Goal: Information Seeking & Learning: Learn about a topic

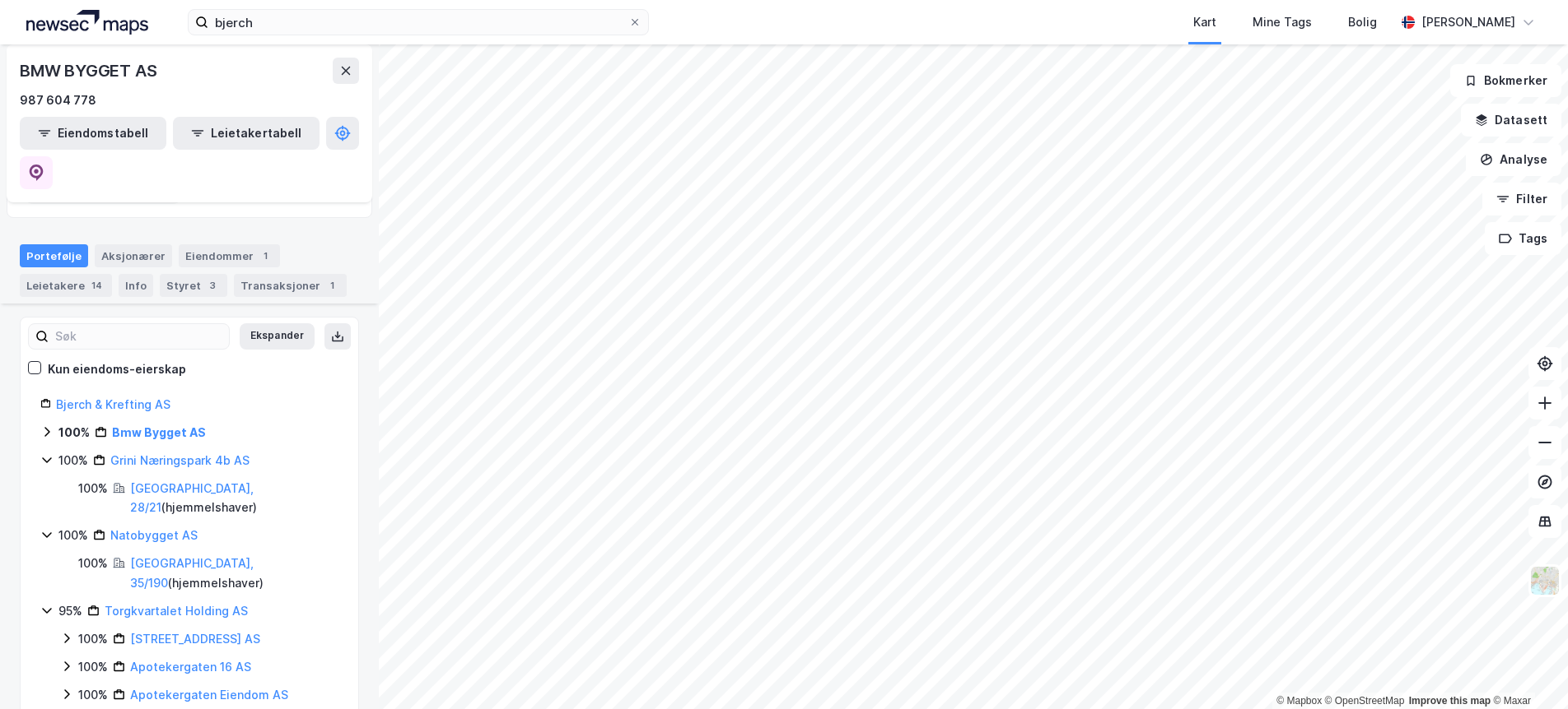
scroll to position [172, 0]
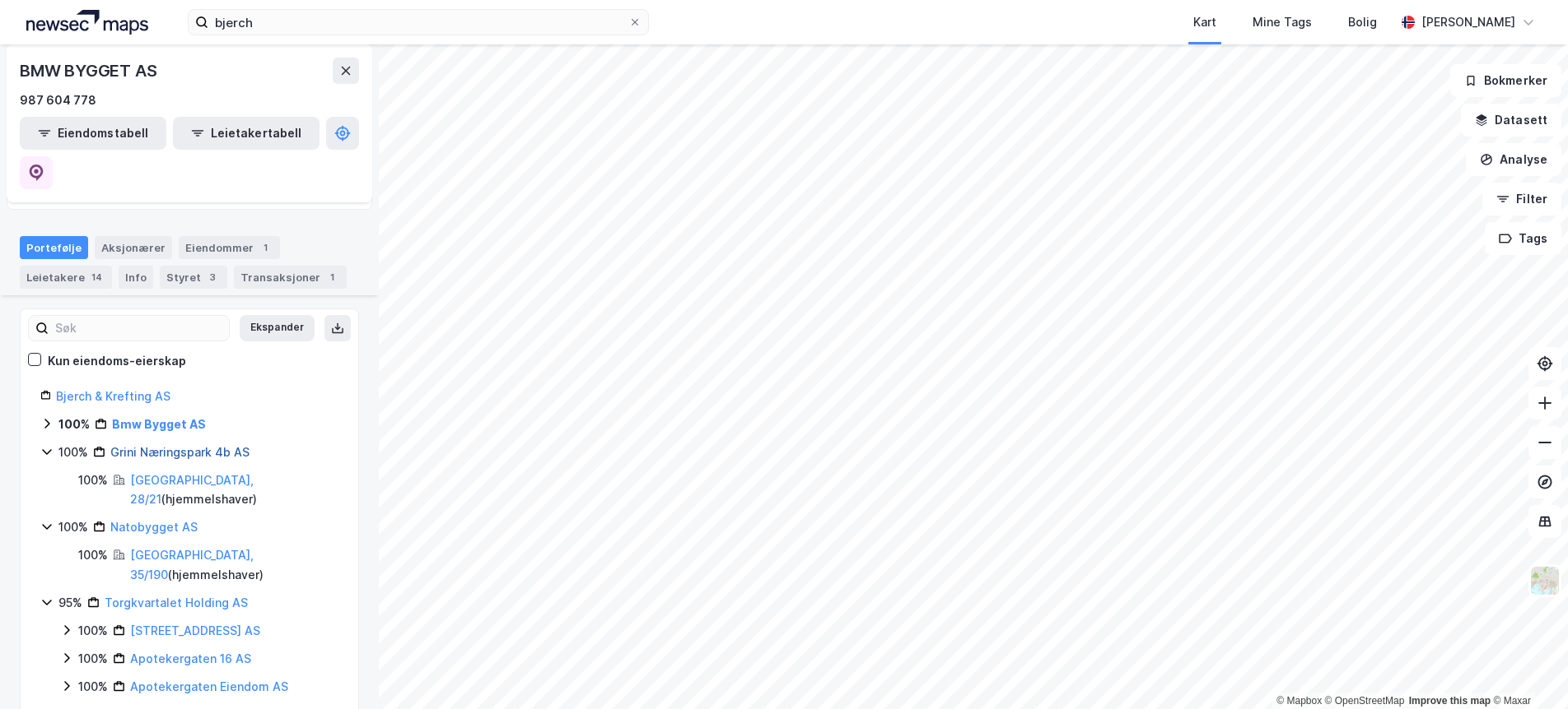
click at [180, 445] on link "Grini Næringspark 4b AS" at bounding box center [180, 452] width 139 height 14
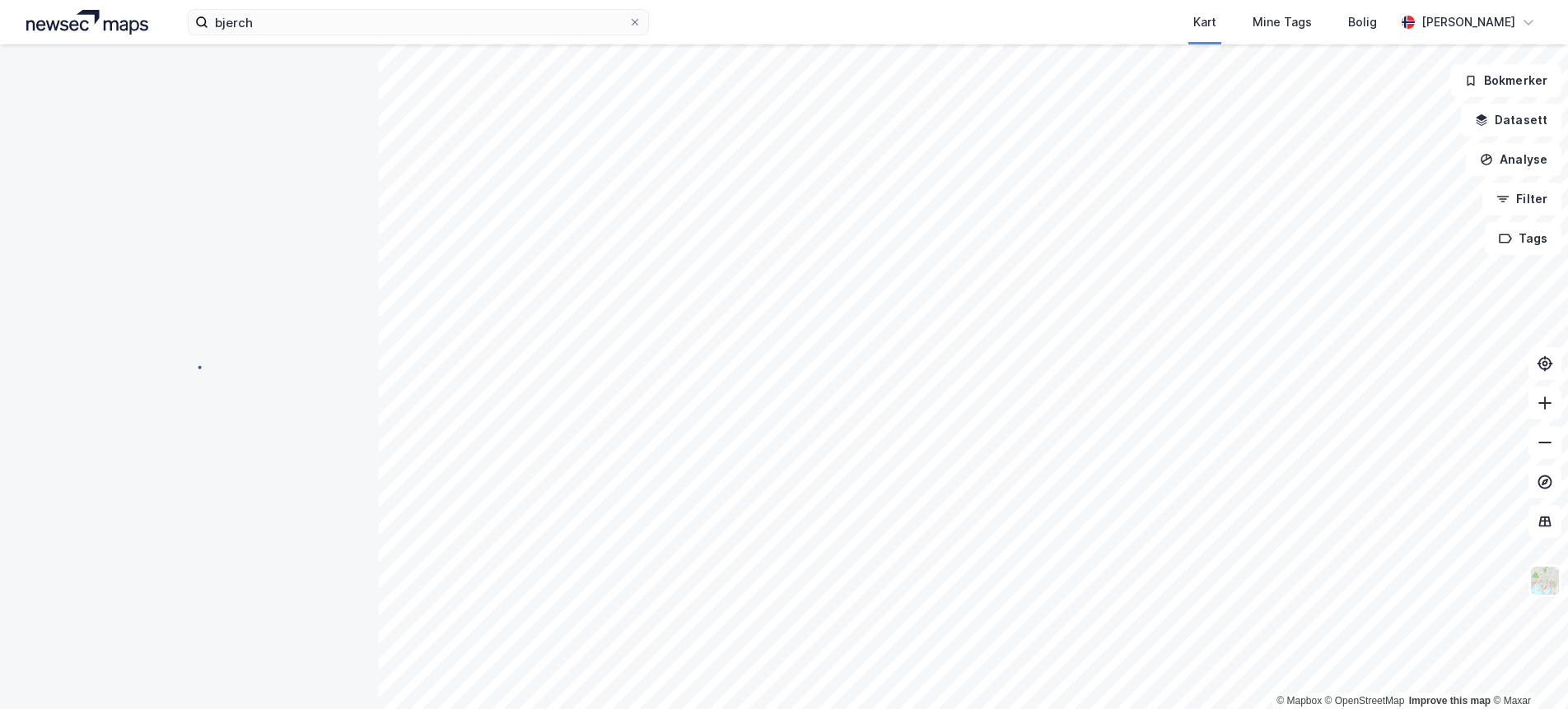
scroll to position [0, 0]
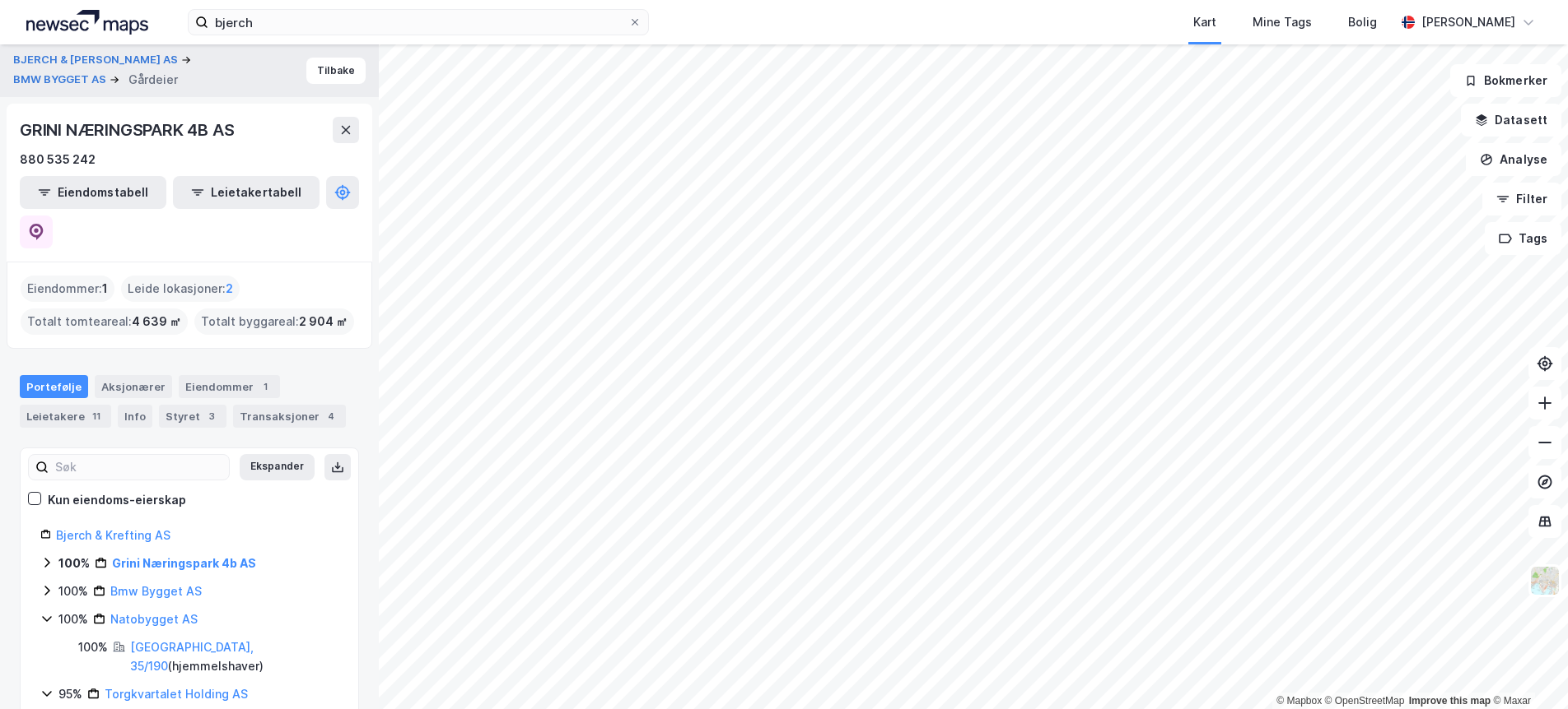
scroll to position [103, 0]
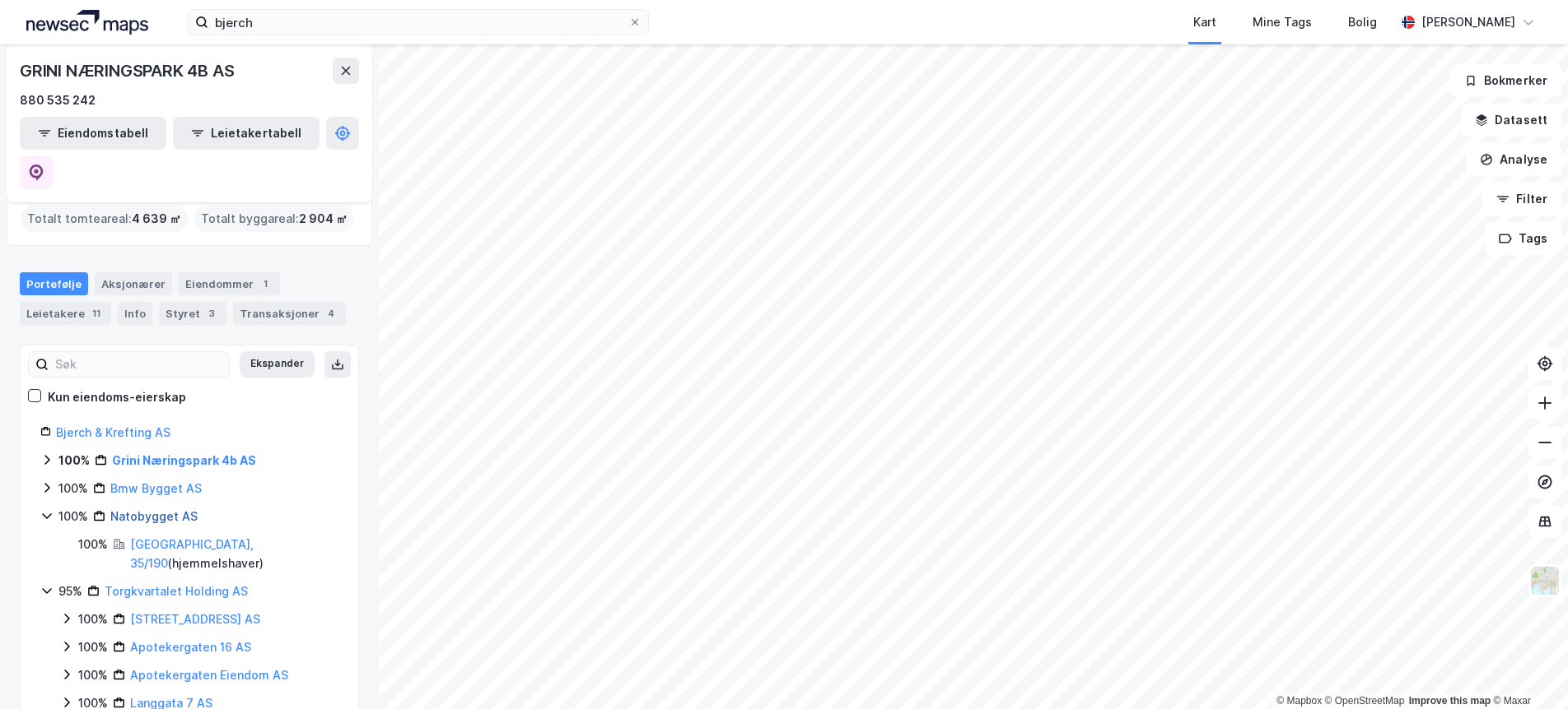
click at [119, 509] on link "Natobygget AS" at bounding box center [154, 516] width 87 height 14
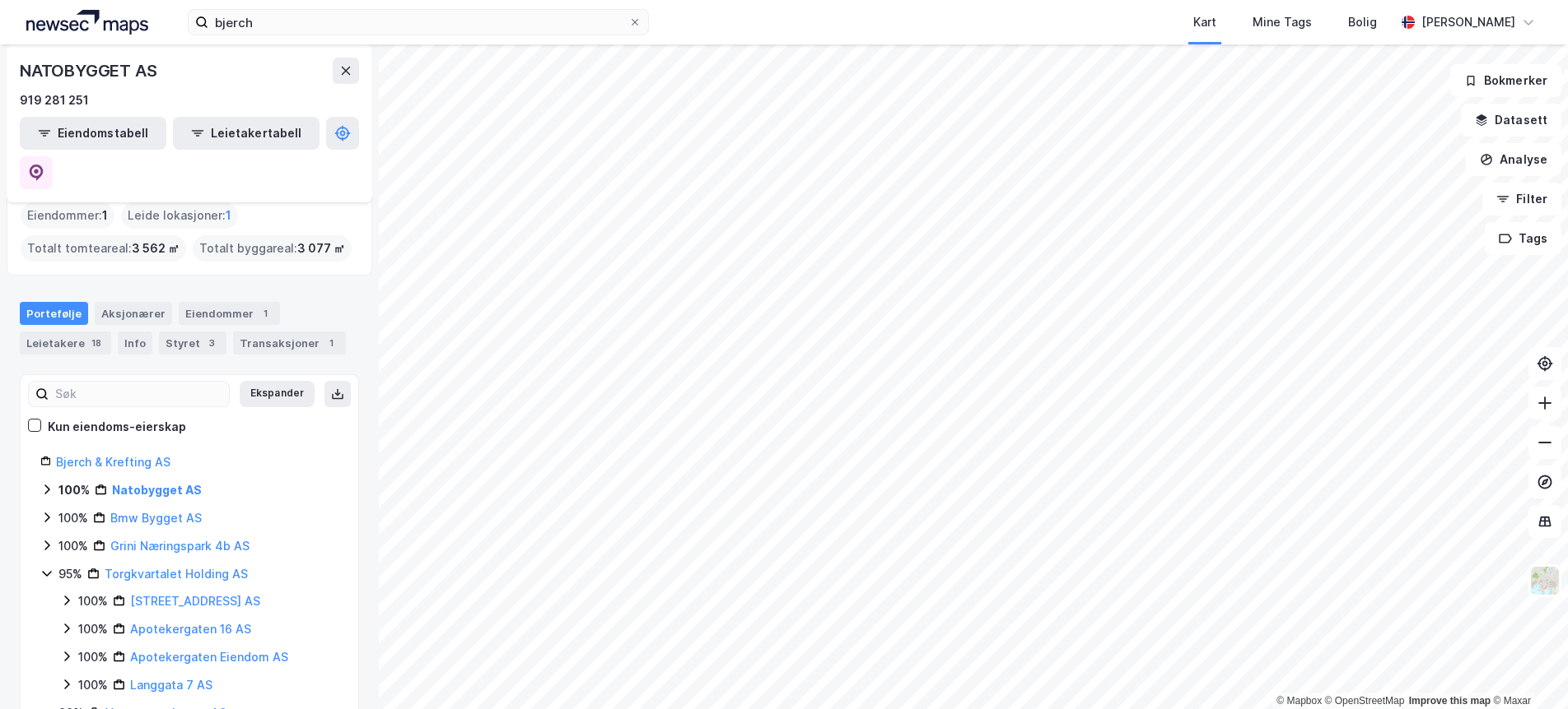
scroll to position [116, 0]
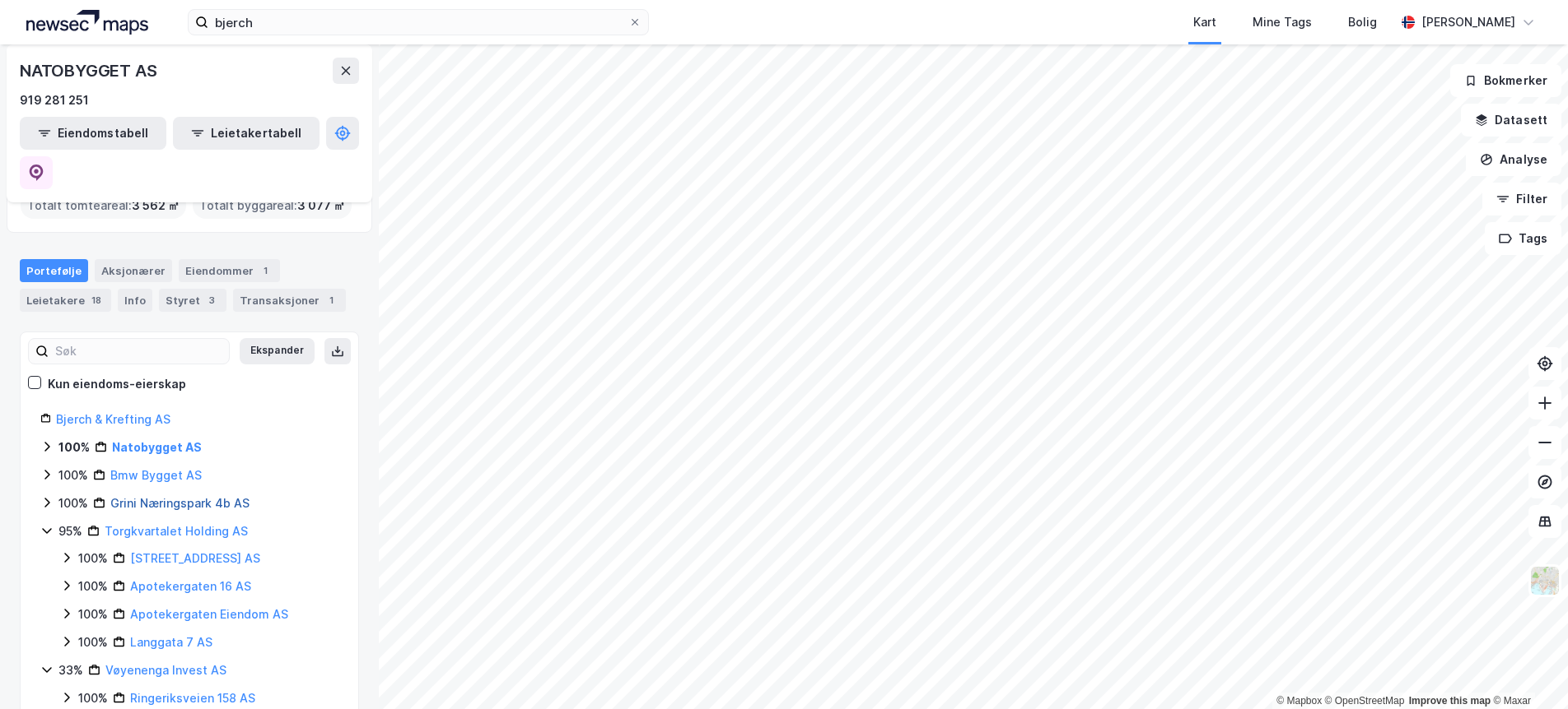
click at [167, 496] on link "Grini Næringspark 4b AS" at bounding box center [180, 503] width 139 height 14
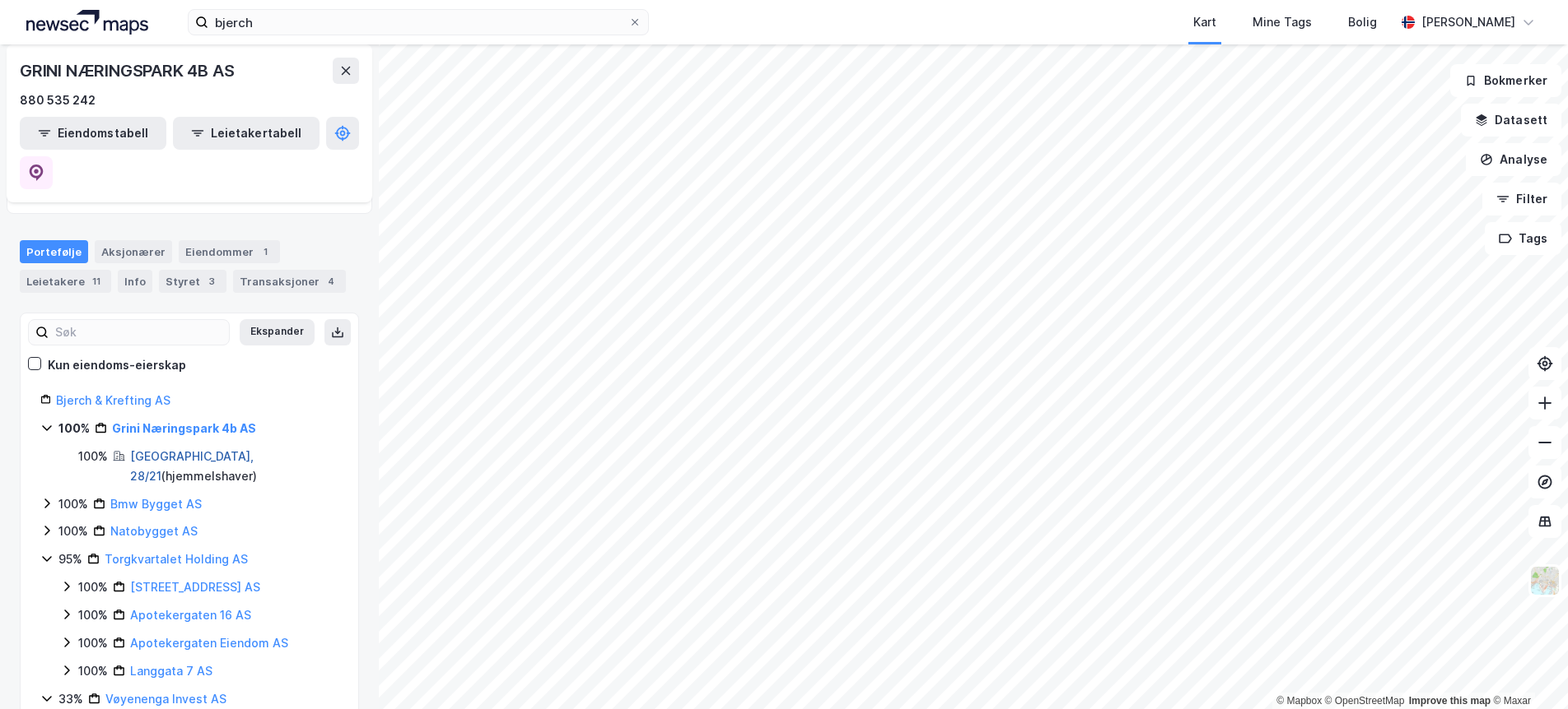
scroll to position [144, 0]
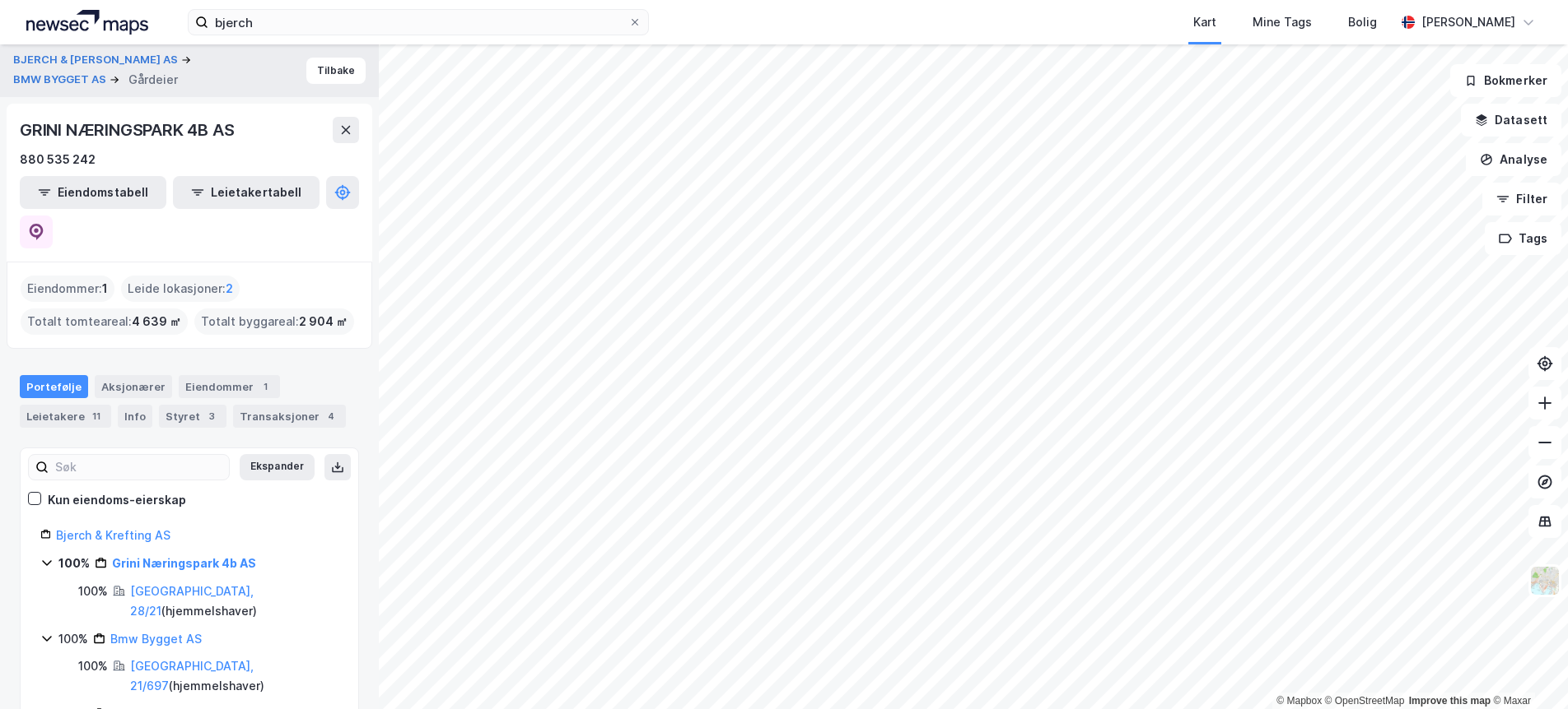
scroll to position [200, 0]
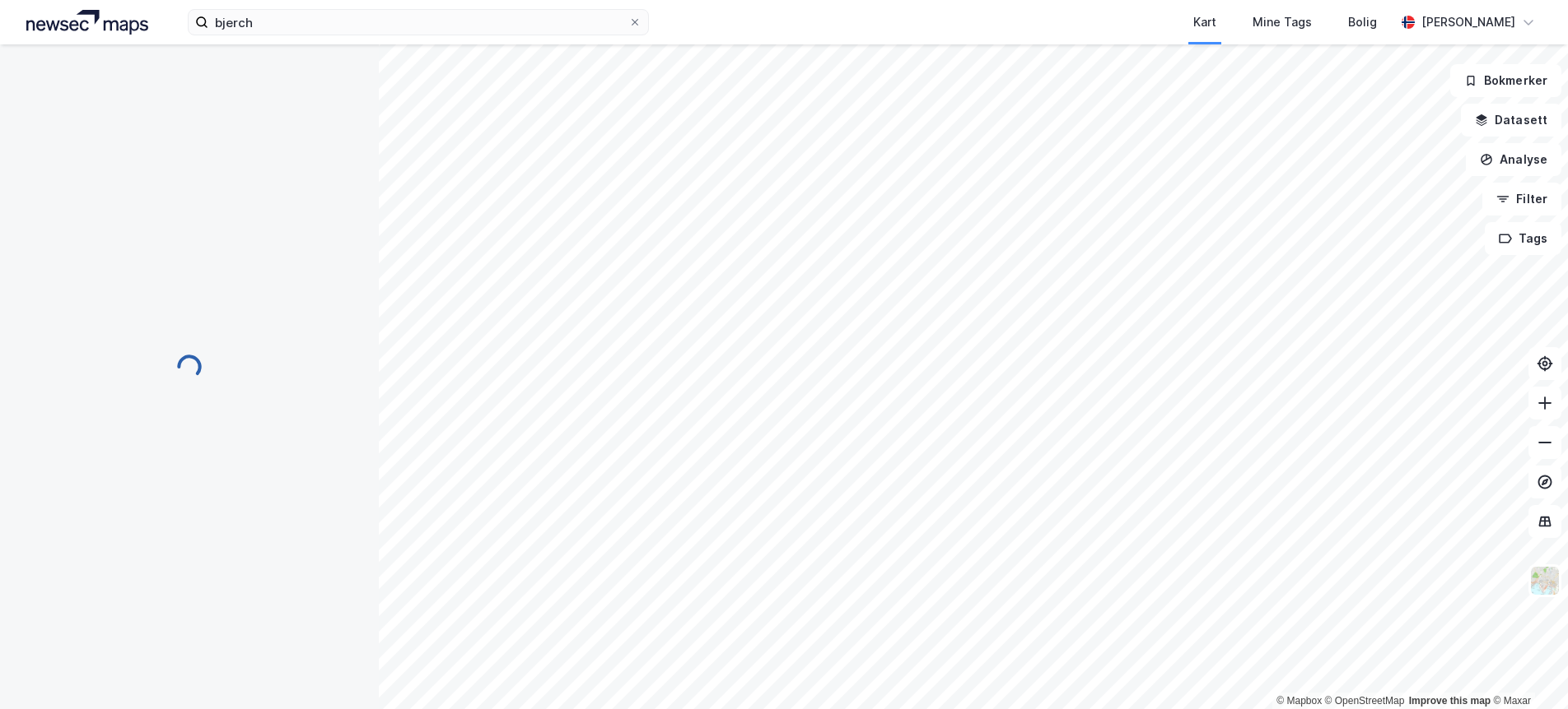
scroll to position [3, 0]
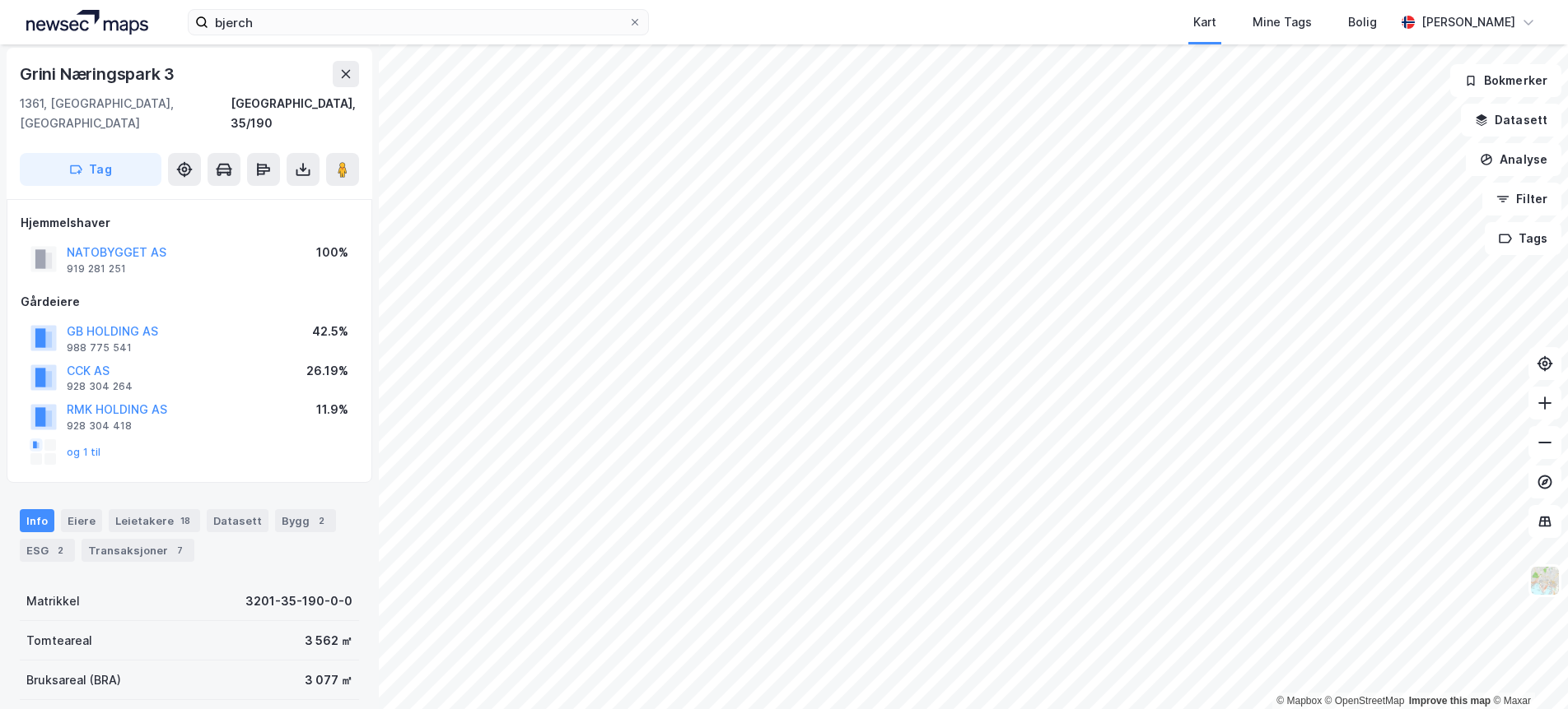
scroll to position [3, 0]
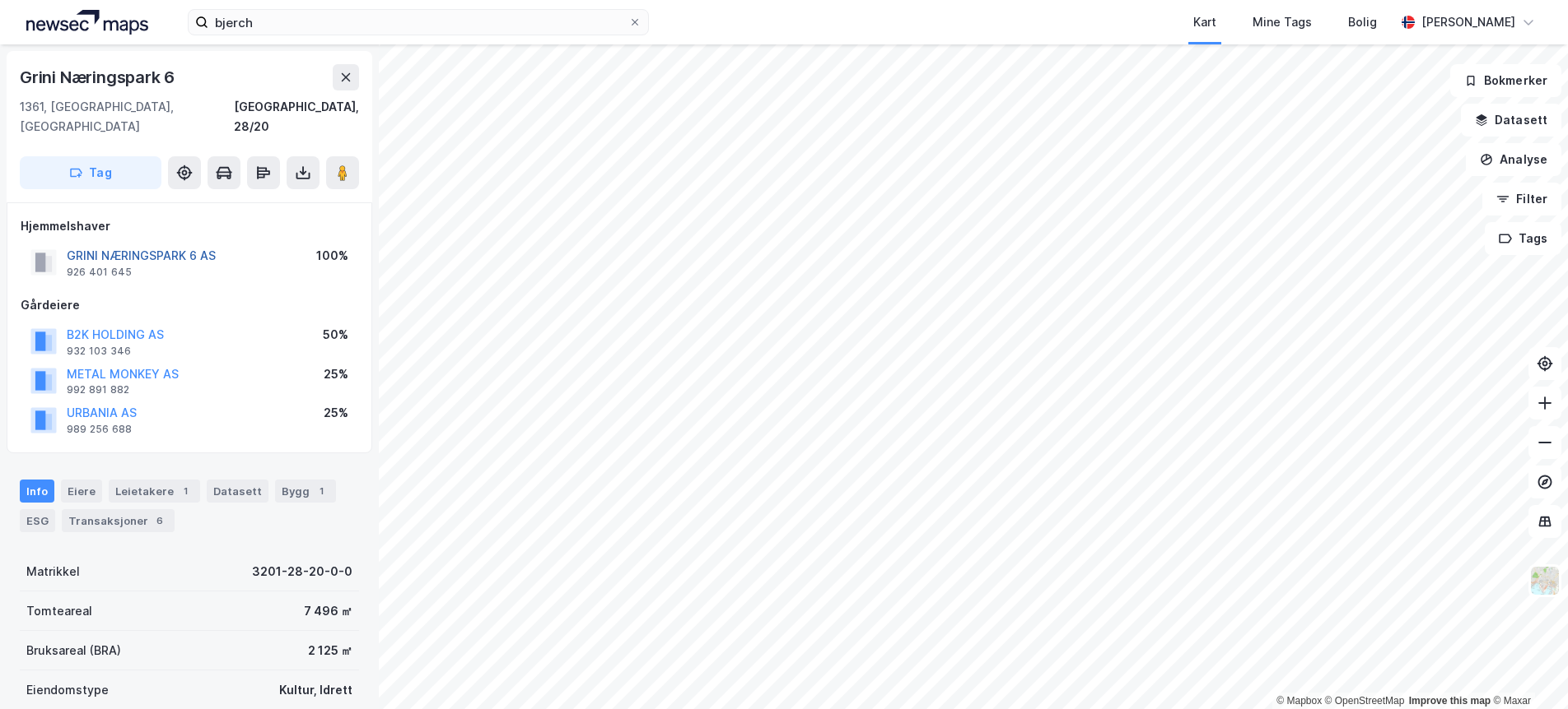
click at [0, 0] on button "GRINI NÆRINGSPARK 6 AS" at bounding box center [0, 0] width 0 height 0
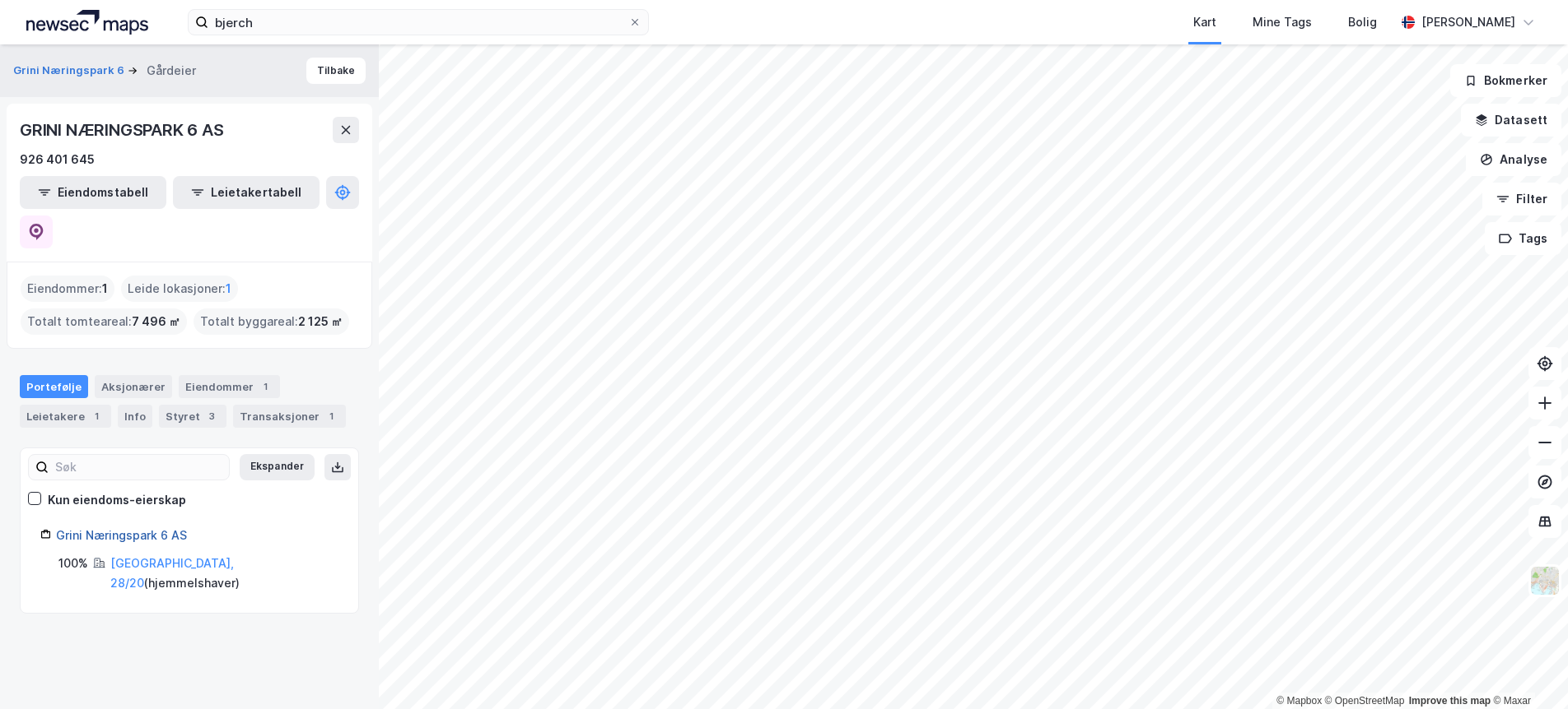
click at [115, 529] on link "Grini Næringspark 6 AS" at bounding box center [121, 535] width 131 height 14
click at [128, 375] on div "Aksjonærer" at bounding box center [133, 386] width 77 height 23
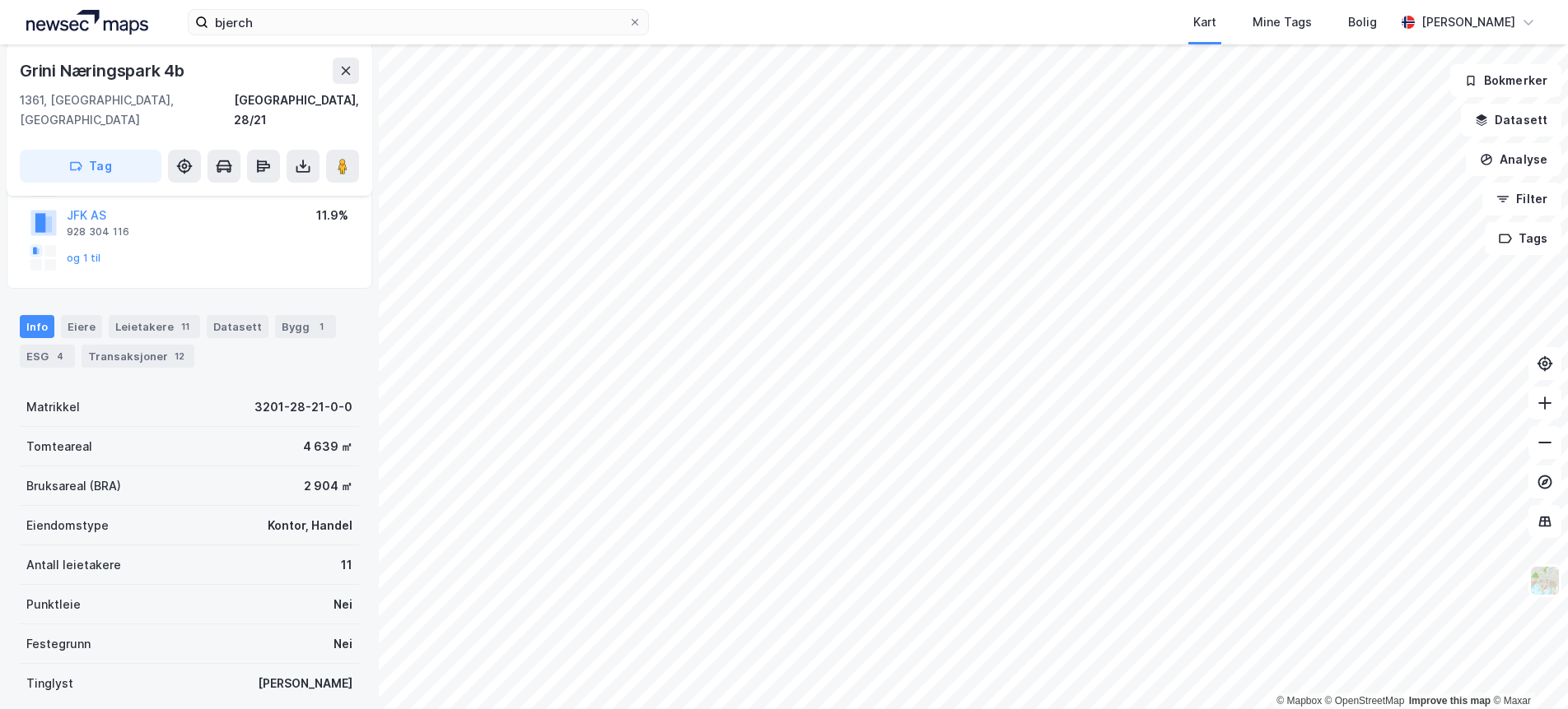
scroll to position [197, 0]
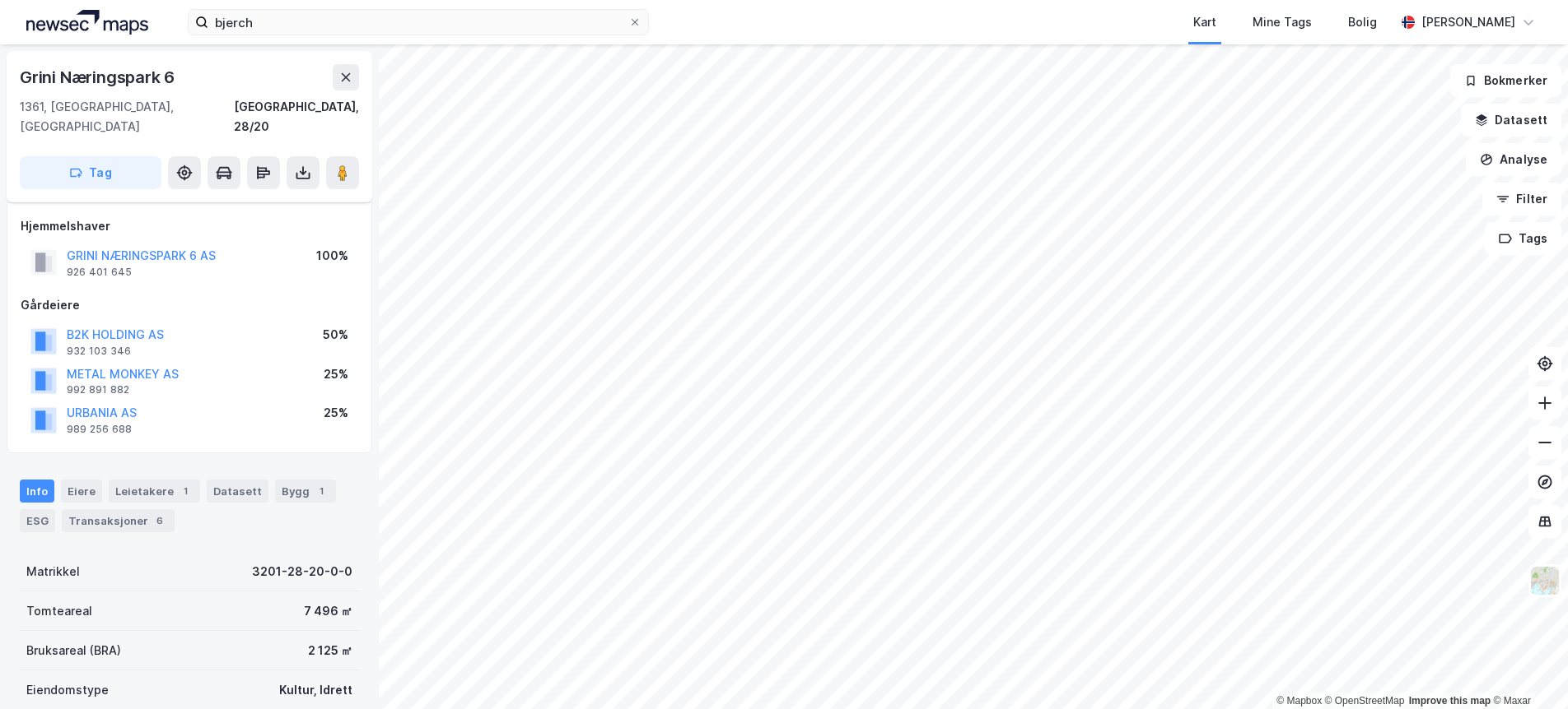
scroll to position [197, 0]
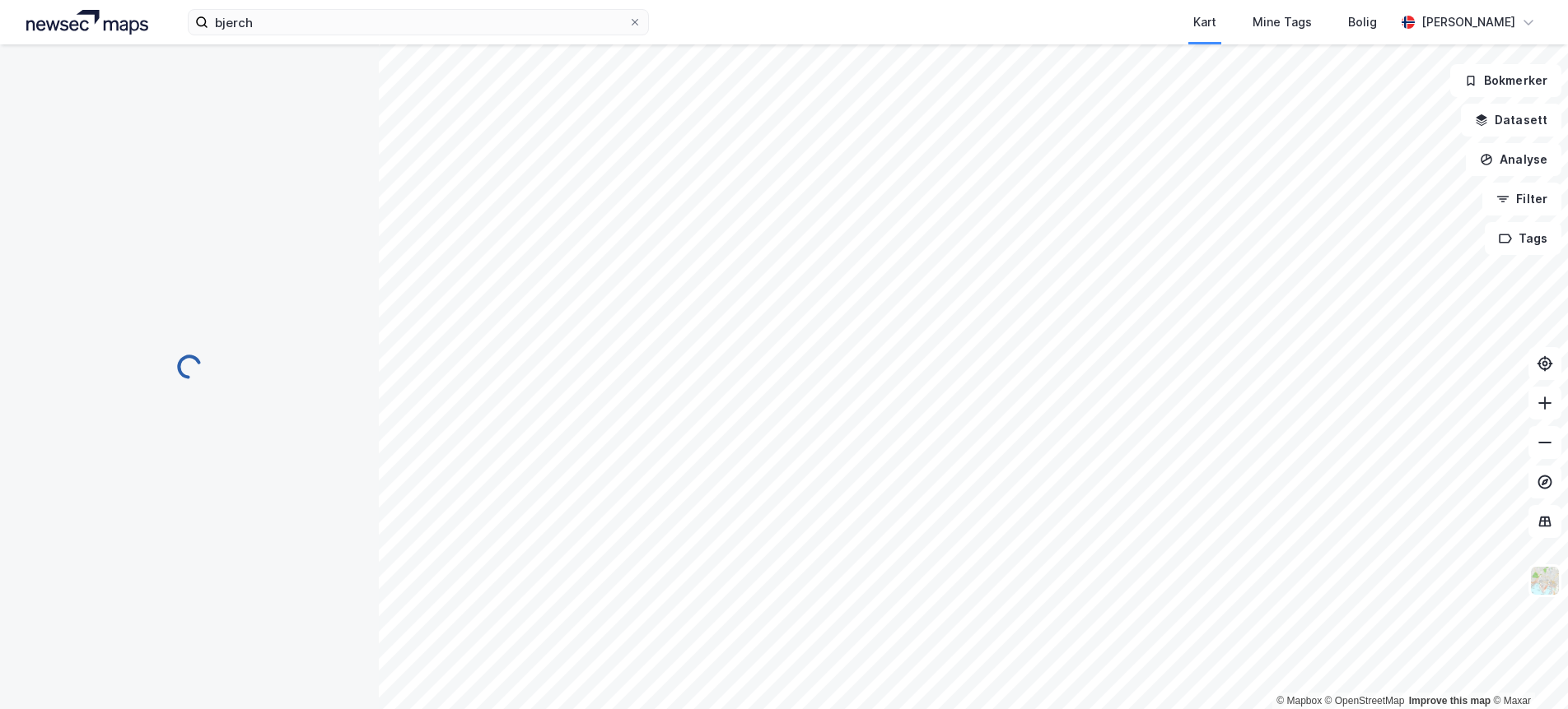
scroll to position [197, 0]
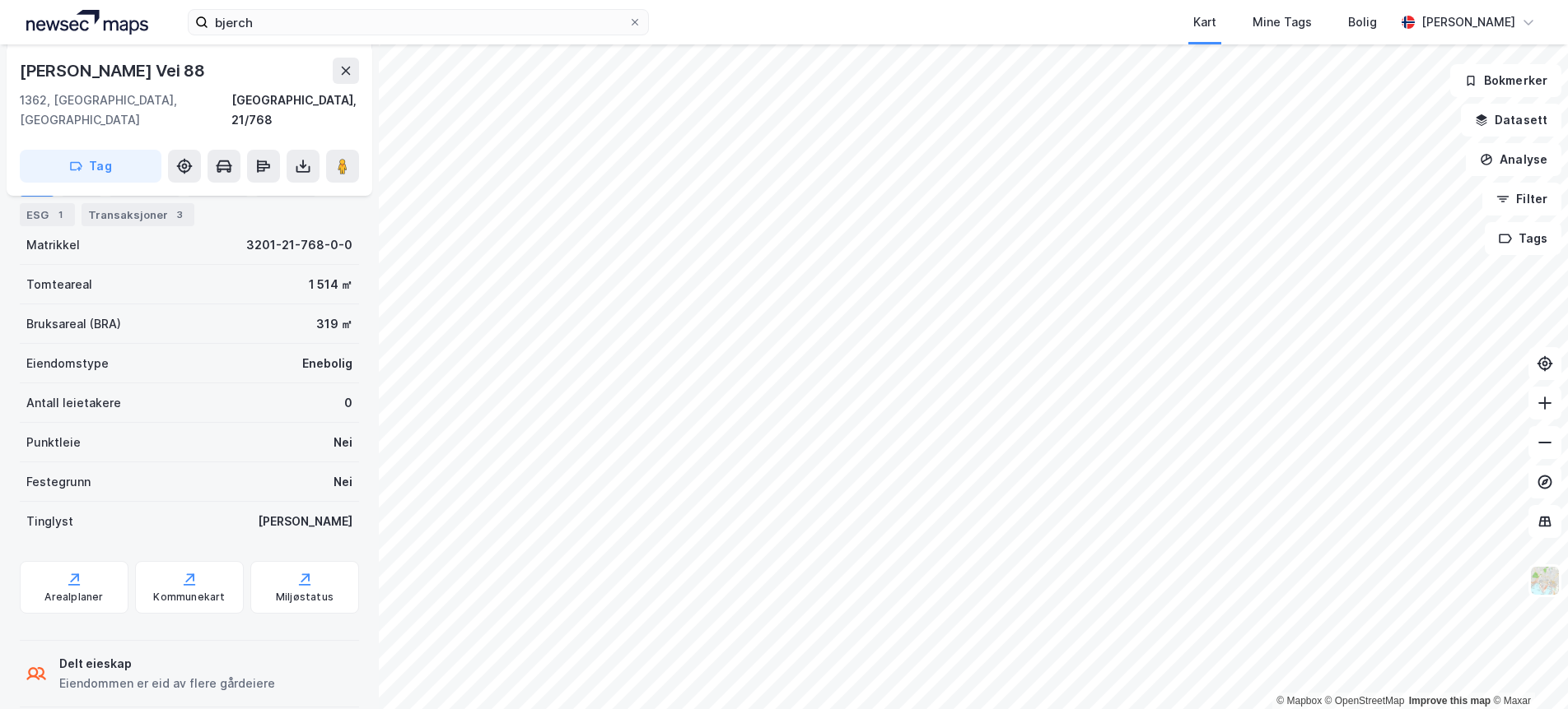
scroll to position [197, 0]
